Goal: Check status: Check status

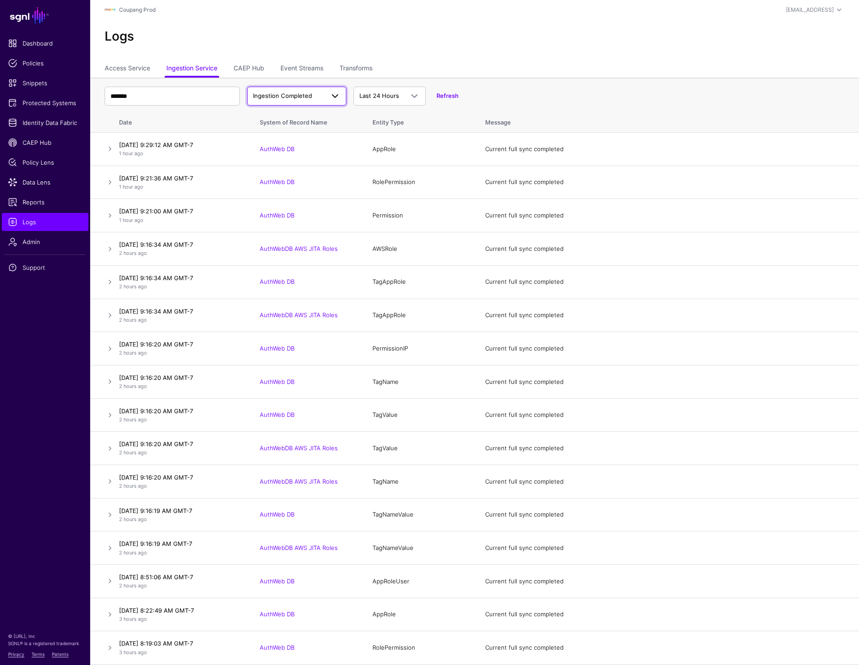
click at [313, 91] on span "Ingestion Completed" at bounding box center [296, 96] width 87 height 11
click at [298, 143] on div "Ingestion Failed" at bounding box center [296, 145] width 85 height 9
